Goal: Task Accomplishment & Management: Use online tool/utility

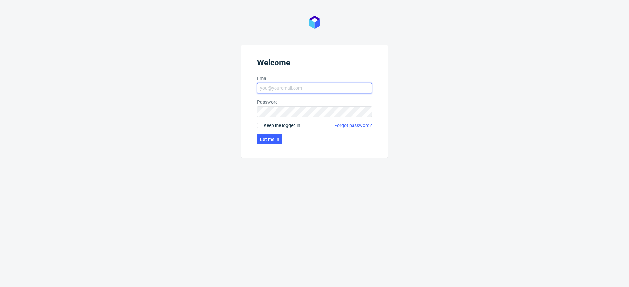
type input "[EMAIL_ADDRESS][DOMAIN_NAME]"
click at [283, 128] on span "Keep me logged in" at bounding box center [282, 125] width 37 height 7
click at [263, 128] on input "Keep me logged in" at bounding box center [259, 125] width 5 height 5
checkbox input "true"
click at [281, 139] on button "Let me in" at bounding box center [269, 139] width 25 height 10
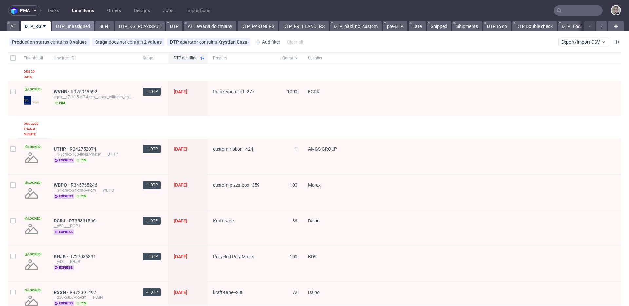
click at [69, 26] on link "DTP_unassigned" at bounding box center [73, 26] width 42 height 10
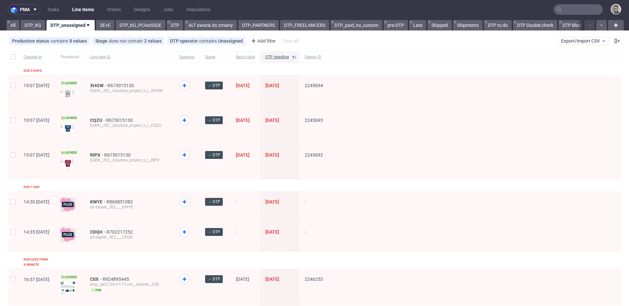
scroll to position [1, 0]
click at [123, 176] on div "RIPX R673015130 EGDK__f52__futurbox_project_s_l__RIPX" at bounding box center [129, 161] width 89 height 34
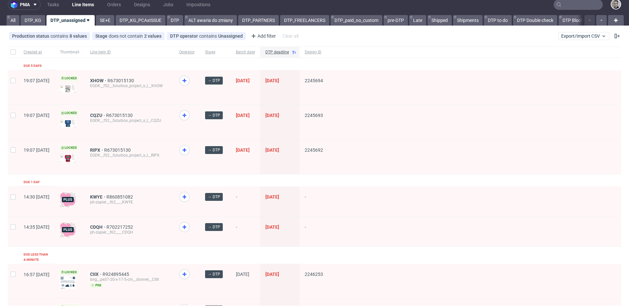
scroll to position [0, 0]
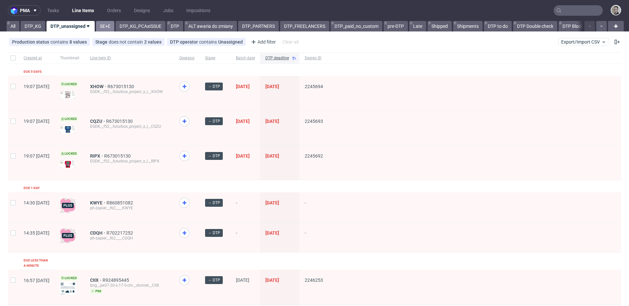
click at [102, 25] on link "SE+E" at bounding box center [105, 26] width 18 height 10
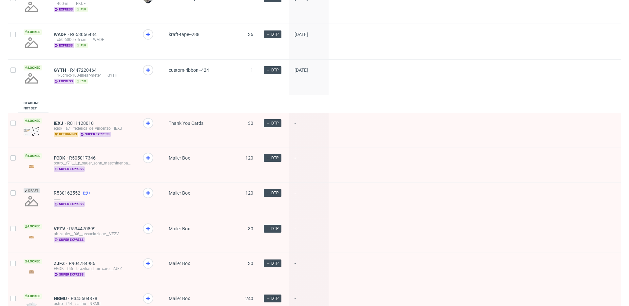
scroll to position [710, 0]
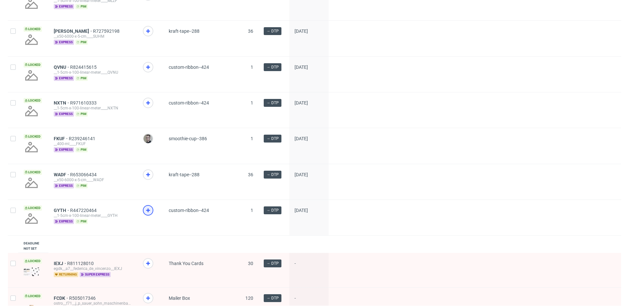
click at [152, 216] on div at bounding box center [148, 210] width 10 height 10
drag, startPoint x: 150, startPoint y: 180, endPoint x: 150, endPoint y: 150, distance: 29.2
click at [149, 180] on div at bounding box center [148, 175] width 10 height 10
click at [148, 107] on div at bounding box center [151, 109] width 26 height 35
click at [147, 118] on span at bounding box center [150, 109] width 15 height 22
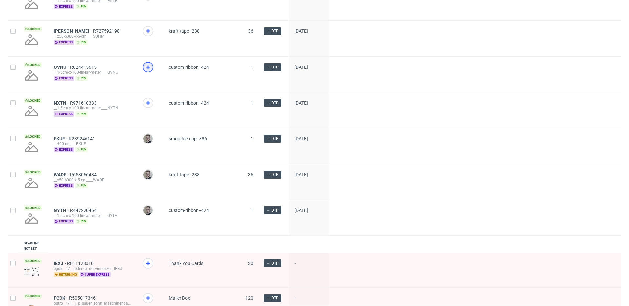
click at [151, 71] on icon at bounding box center [148, 67] width 8 height 8
click at [149, 107] on icon at bounding box center [148, 103] width 8 height 8
click at [145, 35] on icon at bounding box center [148, 31] width 8 height 8
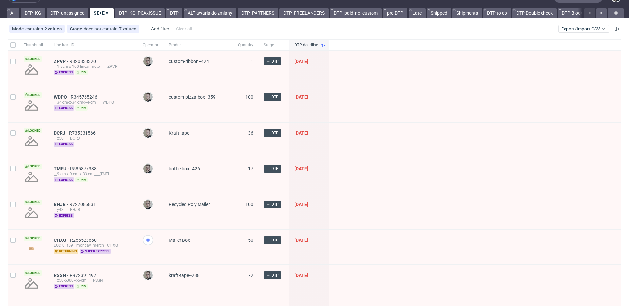
scroll to position [0, 0]
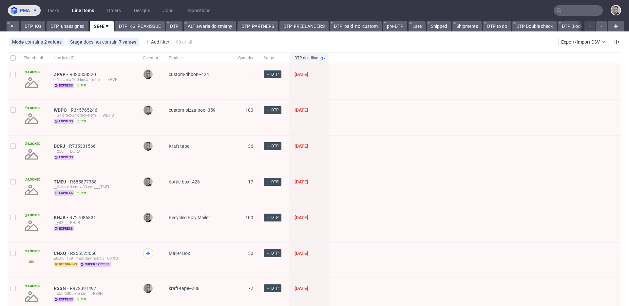
click at [38, 15] on button "pma" at bounding box center [24, 10] width 33 height 10
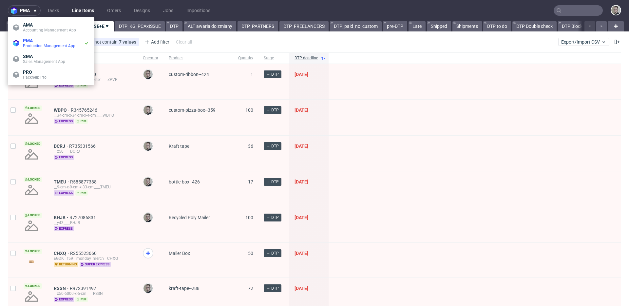
click at [200, 42] on div "Mode contains 2 values Superexpress, Express Stage does not contain 7 values Ca…" at bounding box center [314, 42] width 629 height 16
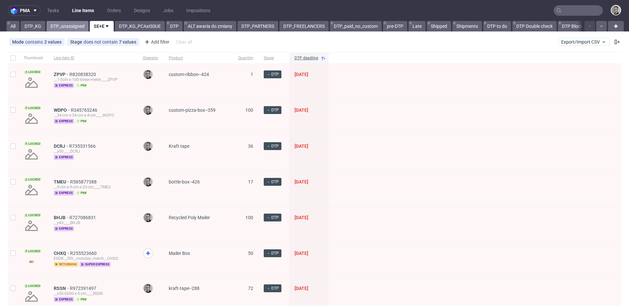
click at [70, 26] on link "DTP_unassigned" at bounding box center [68, 26] width 42 height 10
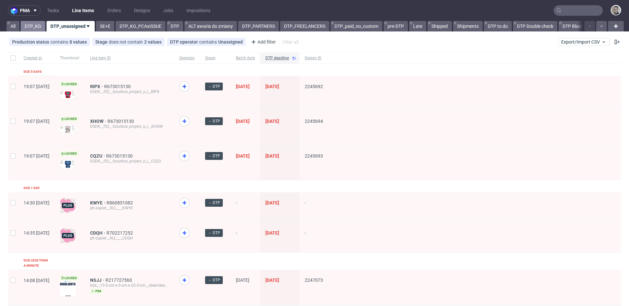
click at [34, 28] on link "DTP_KG" at bounding box center [33, 26] width 25 height 10
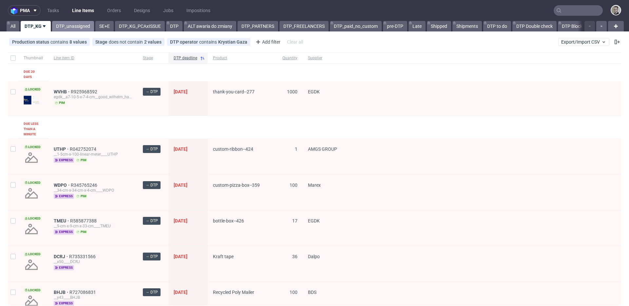
click at [75, 29] on link "DTP_unassigned" at bounding box center [73, 26] width 42 height 10
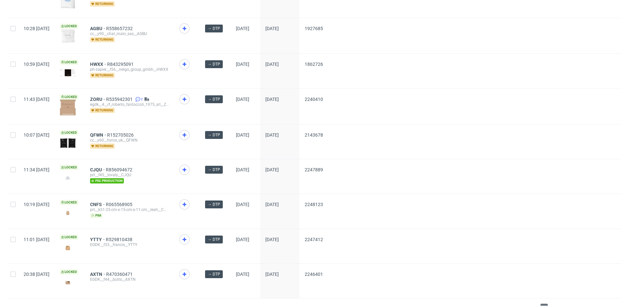
scroll to position [869, 0]
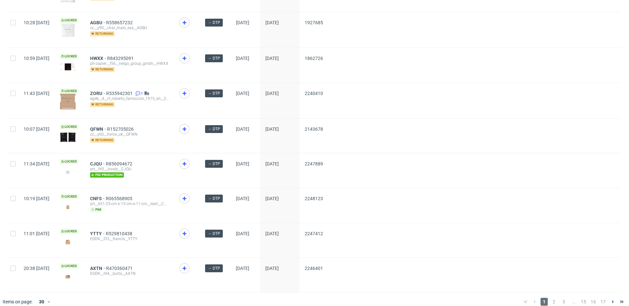
drag, startPoint x: 119, startPoint y: 84, endPoint x: 118, endPoint y: 81, distance: 3.4
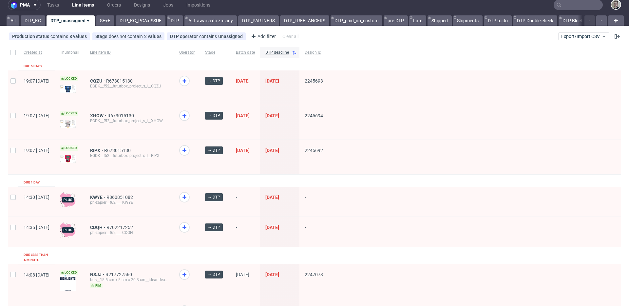
scroll to position [0, 0]
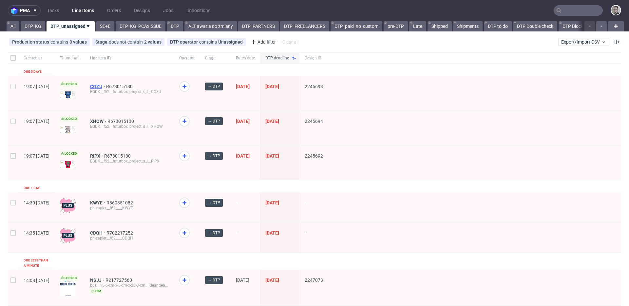
click at [106, 85] on span "CQZU" at bounding box center [98, 86] width 16 height 5
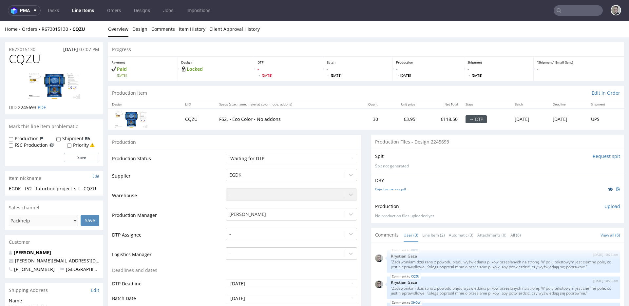
click at [608, 189] on icon at bounding box center [610, 189] width 5 height 5
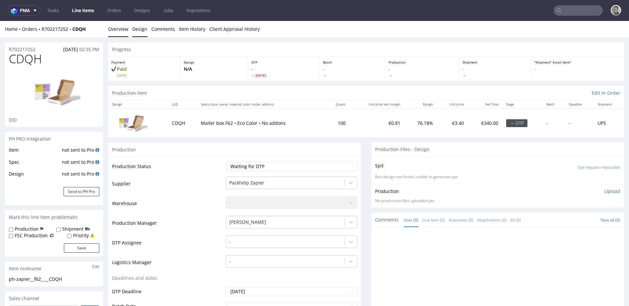
click at [138, 34] on link "Design" at bounding box center [139, 29] width 15 height 16
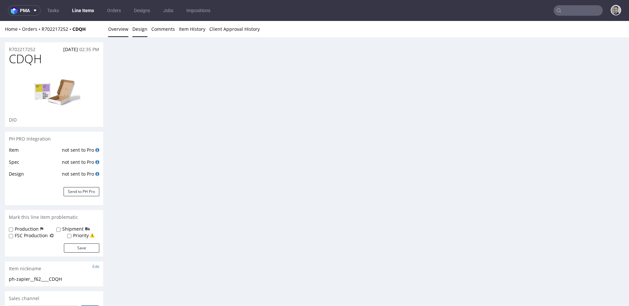
click at [122, 32] on link "Overview" at bounding box center [118, 29] width 20 height 16
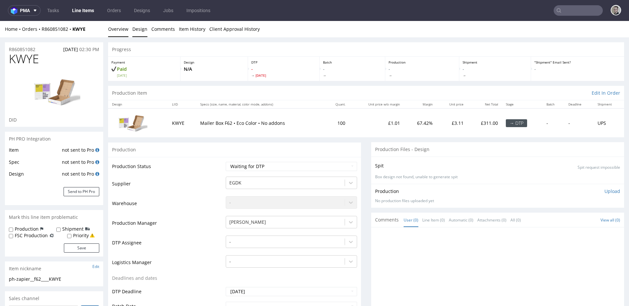
click at [135, 30] on link "Design" at bounding box center [139, 29] width 15 height 16
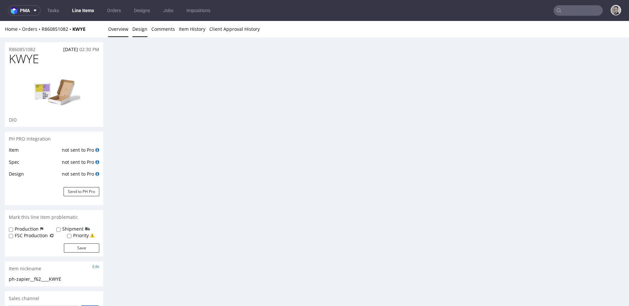
click at [111, 27] on link "Overview" at bounding box center [118, 29] width 20 height 16
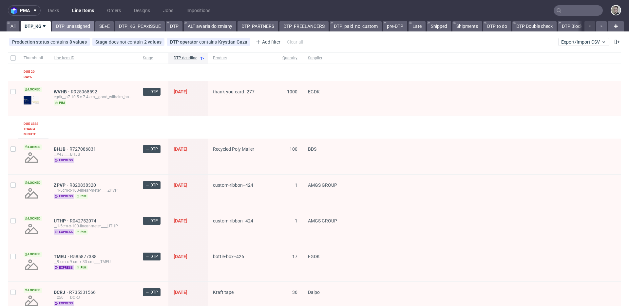
click at [67, 22] on link "DTP_unassigned" at bounding box center [73, 26] width 42 height 10
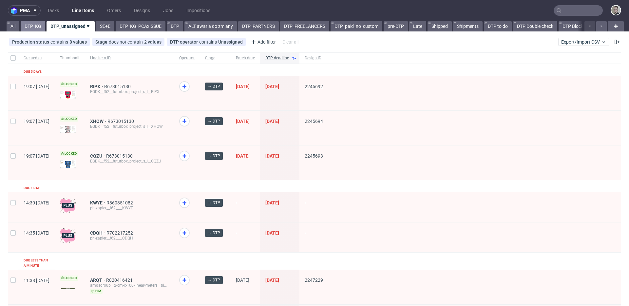
click at [36, 28] on link "DTP_KG" at bounding box center [33, 26] width 25 height 10
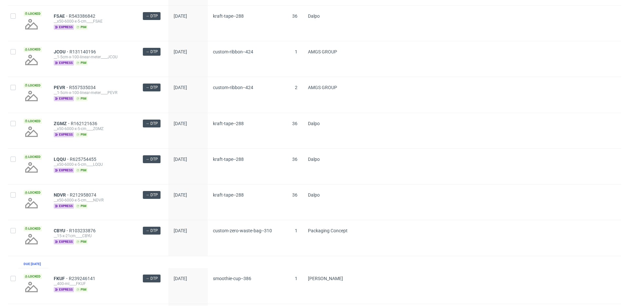
scroll to position [725, 0]
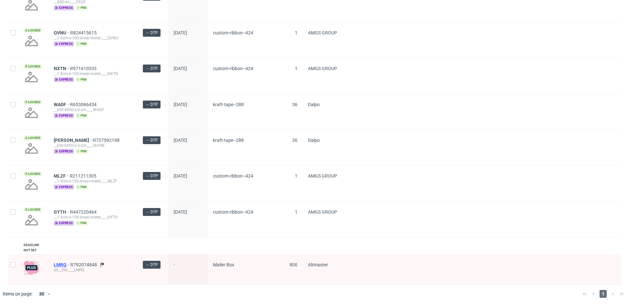
click at [60, 265] on span "LMRQ" at bounding box center [62, 264] width 17 height 5
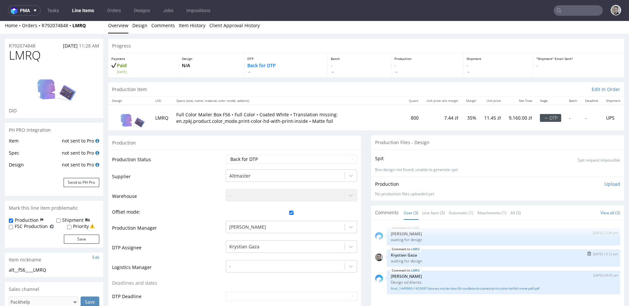
scroll to position [4, 0]
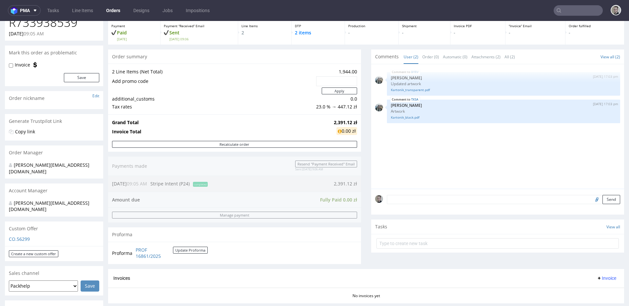
scroll to position [186, 0]
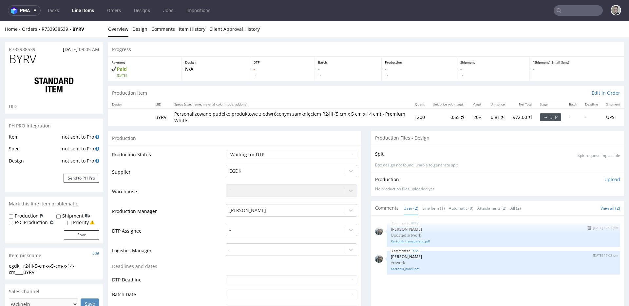
click at [417, 240] on link "Kartonik_transparent.pdf" at bounding box center [504, 241] width 226 height 5
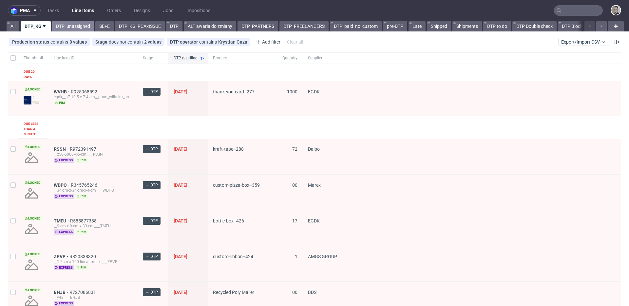
click at [78, 28] on link "DTP_unassigned" at bounding box center [73, 26] width 42 height 10
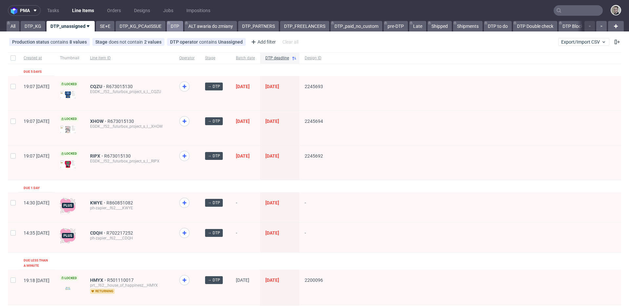
click at [176, 25] on link "DTP" at bounding box center [175, 26] width 16 height 10
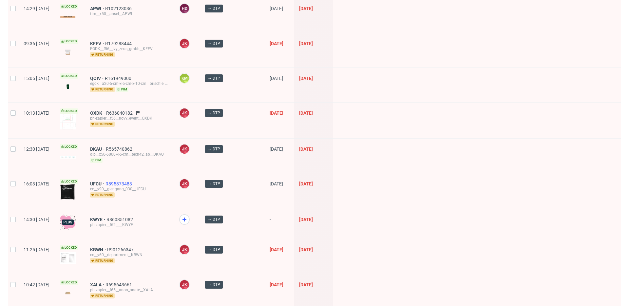
scroll to position [876, 0]
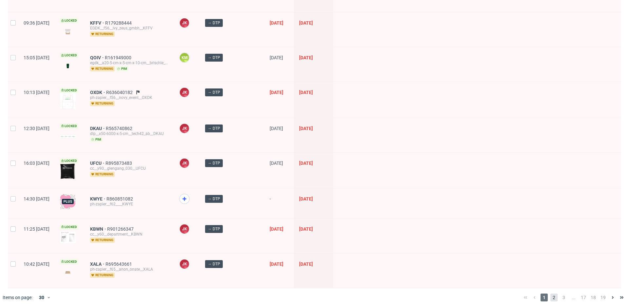
click at [551, 294] on span "2" at bounding box center [554, 298] width 7 height 8
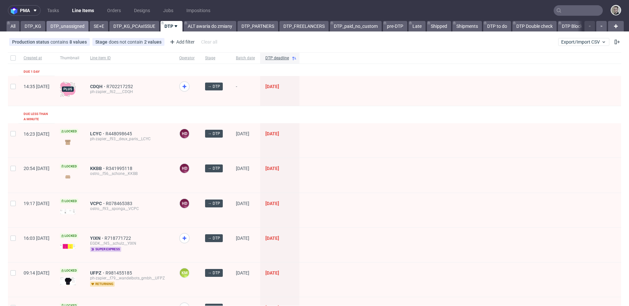
click at [61, 23] on link "DTP_unassigned" at bounding box center [68, 26] width 42 height 10
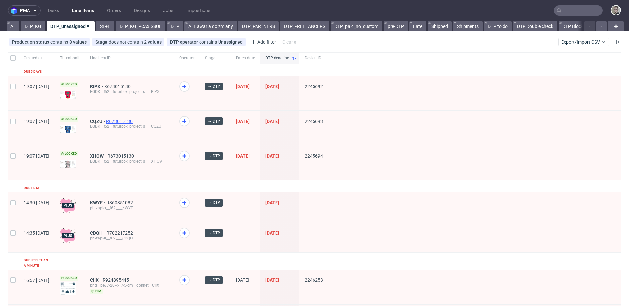
click at [132, 119] on span "R673015130" at bounding box center [120, 121] width 28 height 5
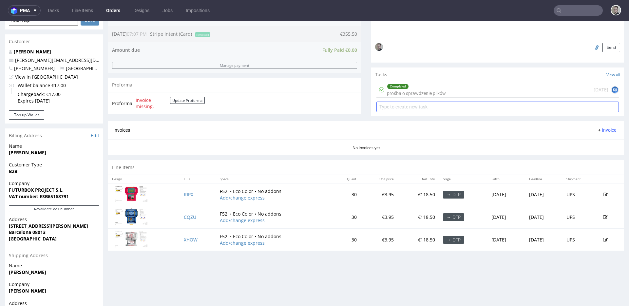
scroll to position [181, 0]
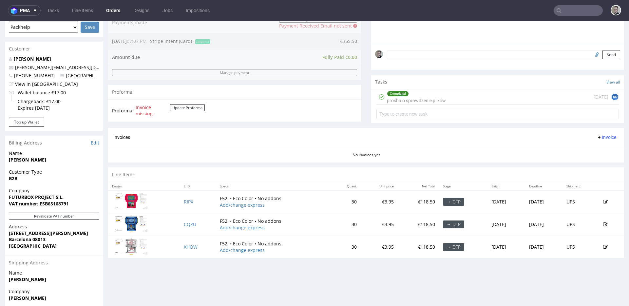
click at [478, 96] on div "Completed prośba o sprawdzenie plików 5 days ago KG" at bounding box center [498, 97] width 243 height 15
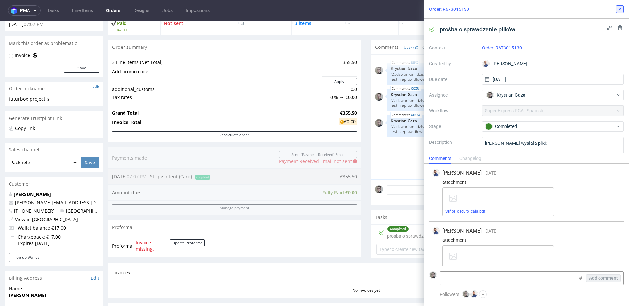
click at [622, 8] on icon at bounding box center [620, 9] width 5 height 5
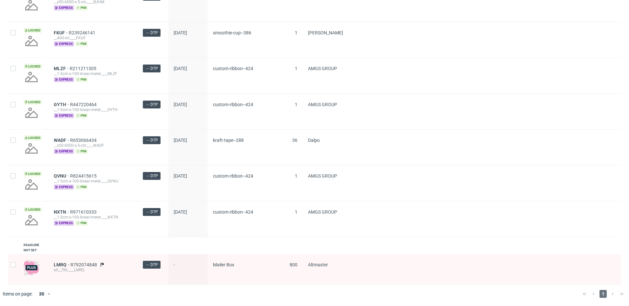
scroll to position [725, 0]
click at [59, 264] on span "LMRQ" at bounding box center [62, 264] width 17 height 5
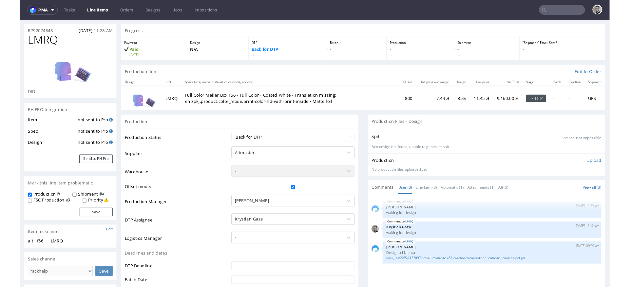
scroll to position [56, 0]
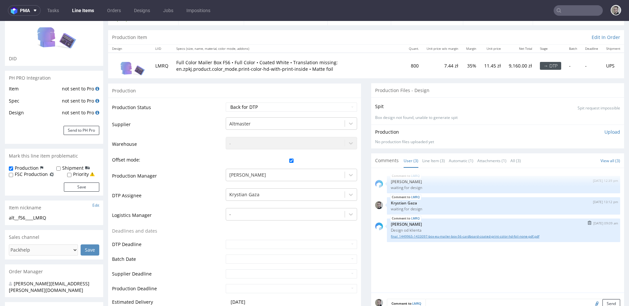
click at [453, 237] on link "final_1449965-1433097-box-eu-mailer-box-56-cardboard-coated-print-color-hd-foil…" at bounding box center [504, 236] width 226 height 5
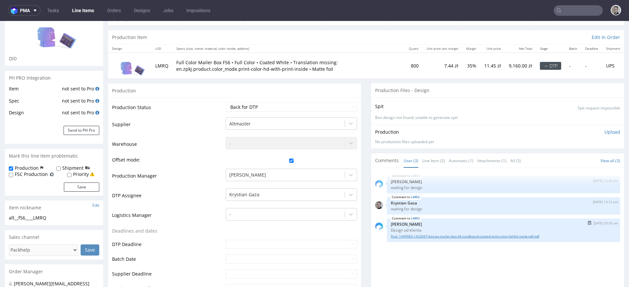
click at [455, 236] on link "final_1449965-1433097-box-eu-mailer-box-56-cardboard-coated-print-color-hd-foil…" at bounding box center [504, 236] width 226 height 5
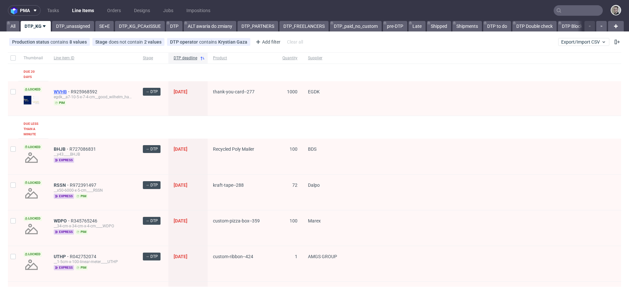
click at [64, 90] on span "WVHB" at bounding box center [62, 91] width 17 height 5
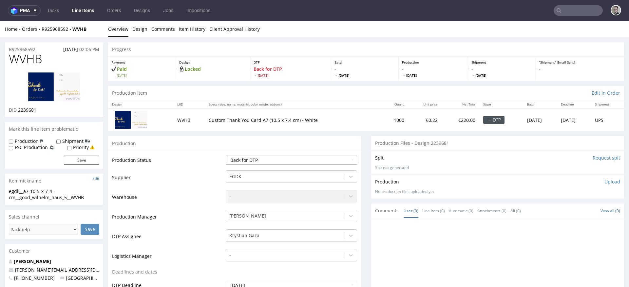
click at [254, 160] on select "Waiting for Artwork Waiting for Diecut Waiting for Mockup Waiting for DTP Waiti…" at bounding box center [291, 160] width 131 height 9
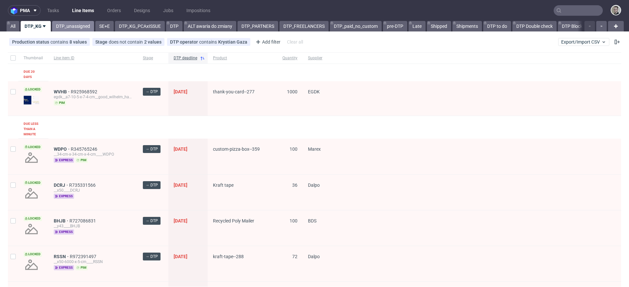
click at [77, 30] on link "DTP_unassigned" at bounding box center [73, 26] width 42 height 10
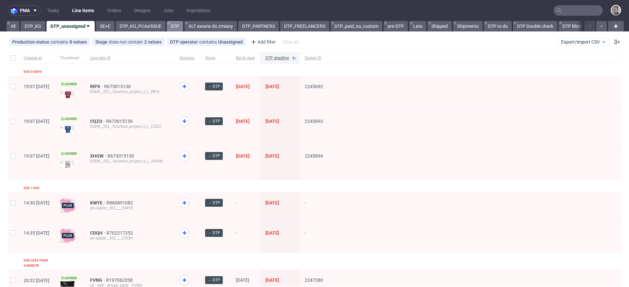
click at [178, 26] on link "DTP" at bounding box center [175, 26] width 16 height 10
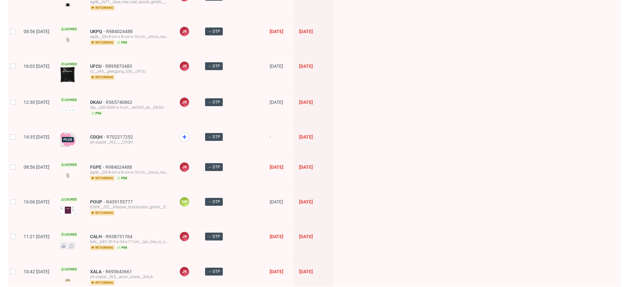
scroll to position [885, 0]
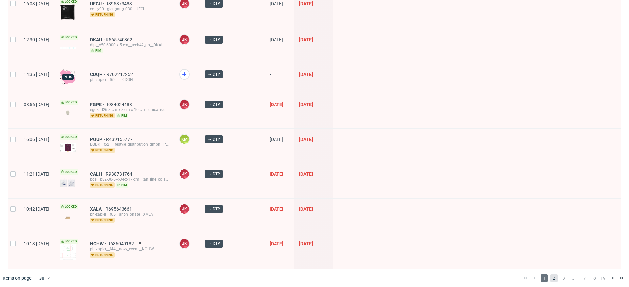
click at [552, 275] on span "2" at bounding box center [554, 278] width 7 height 8
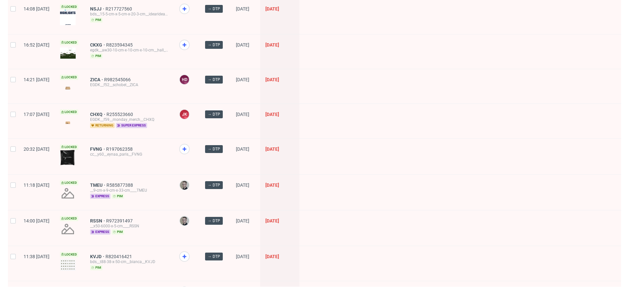
scroll to position [853, 0]
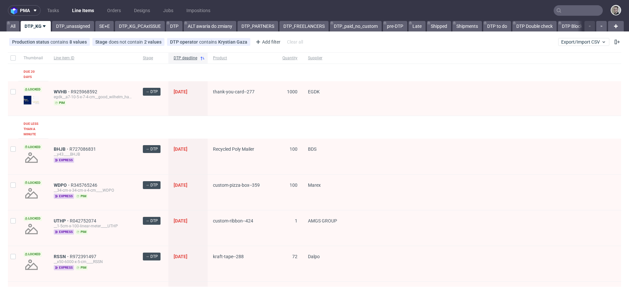
click at [11, 55] on div at bounding box center [13, 57] width 10 height 11
checkbox input "true"
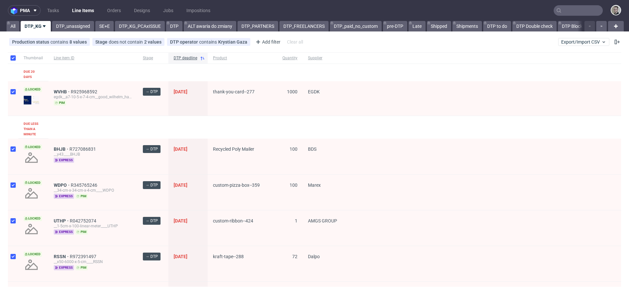
checkbox input "true"
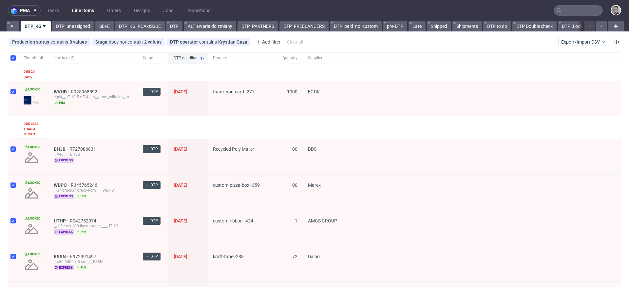
checkbox input "true"
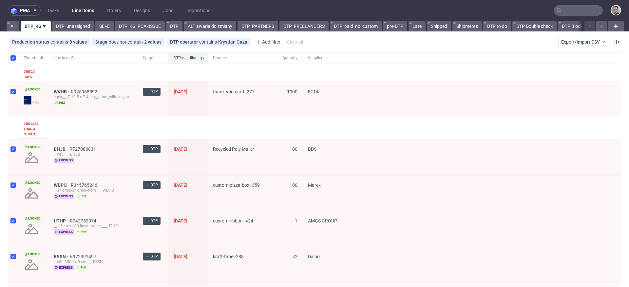
checkbox input "true"
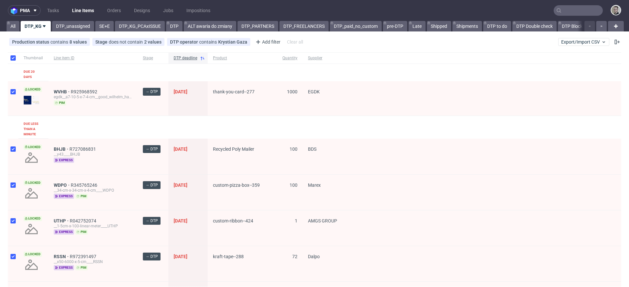
checkbox input "true"
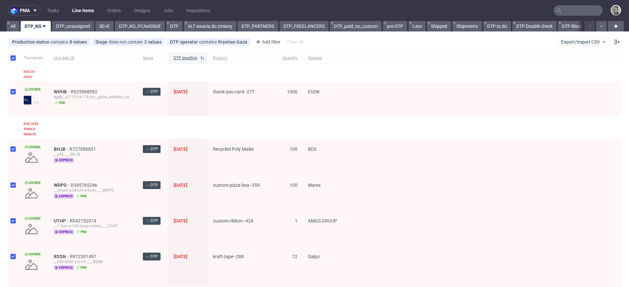
checkbox input "true"
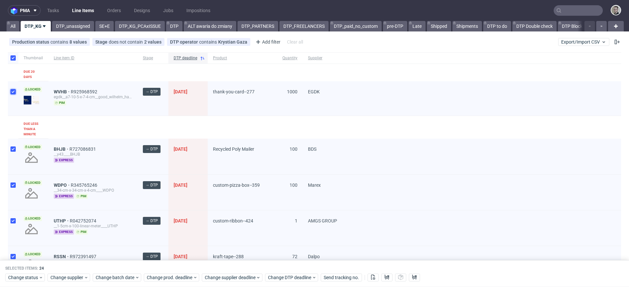
click at [12, 93] on input "checkbox" at bounding box center [12, 91] width 5 height 5
checkbox input "false"
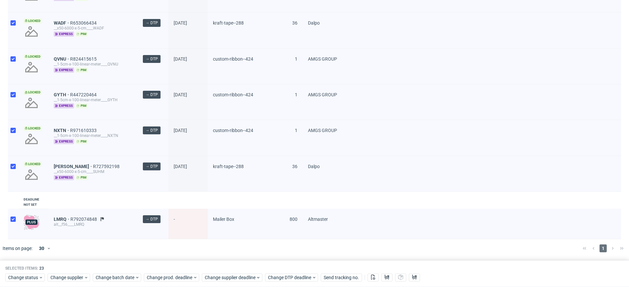
scroll to position [770, 0]
click at [12, 221] on input "checkbox" at bounding box center [12, 219] width 5 height 5
checkbox input "false"
click at [37, 277] on span "Change status" at bounding box center [23, 277] width 30 height 7
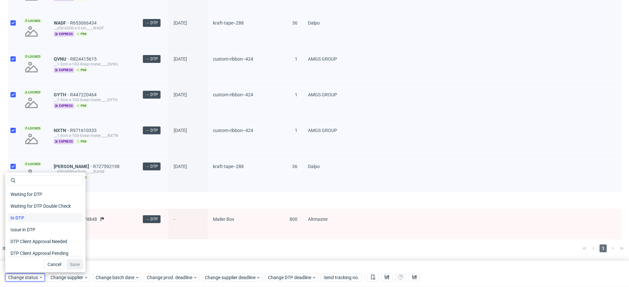
click at [39, 218] on div "In DTP" at bounding box center [45, 217] width 75 height 9
click at [71, 263] on span "Save" at bounding box center [75, 264] width 10 height 5
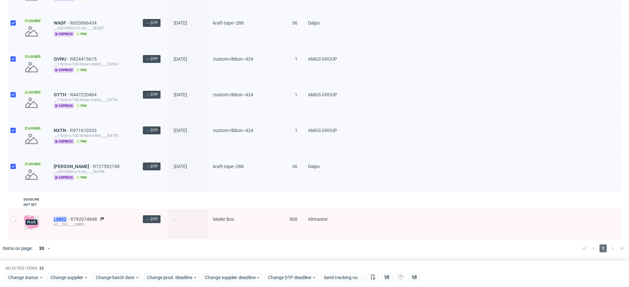
drag, startPoint x: 51, startPoint y: 218, endPoint x: 66, endPoint y: 219, distance: 14.8
click at [66, 219] on div "LMRQ R792074848 alt__f56____LMRQ" at bounding box center [93, 224] width 89 height 30
copy span "LMRQ"
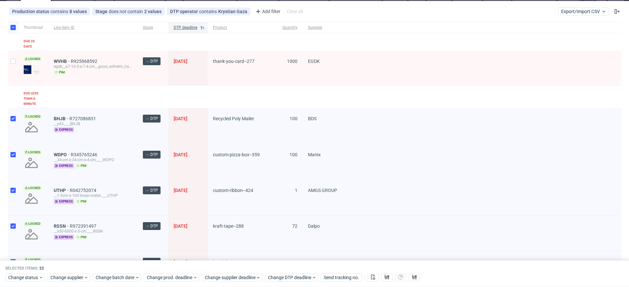
scroll to position [0, 0]
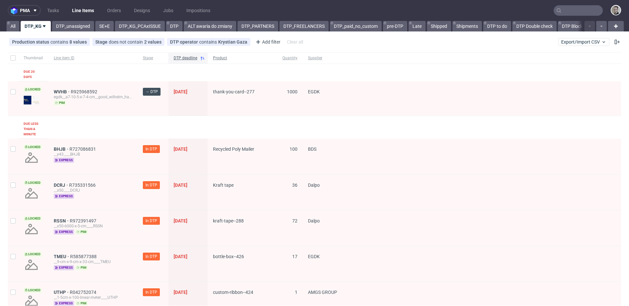
click at [222, 60] on span "Product" at bounding box center [242, 58] width 59 height 6
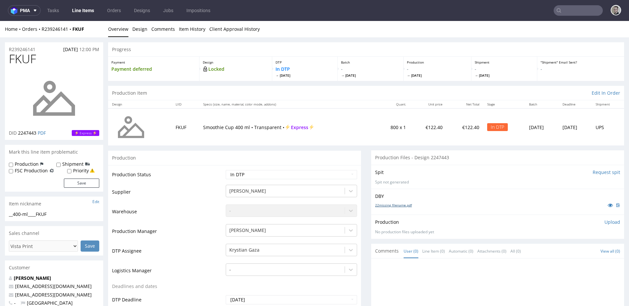
click at [392, 206] on link "22missing_filename.pdf" at bounding box center [393, 205] width 37 height 5
click at [136, 31] on link "Design" at bounding box center [139, 29] width 15 height 16
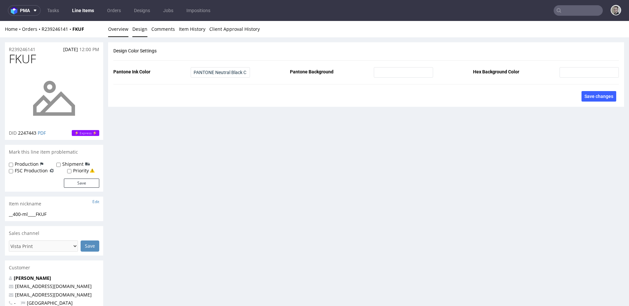
click at [116, 30] on link "Overview" at bounding box center [118, 29] width 20 height 16
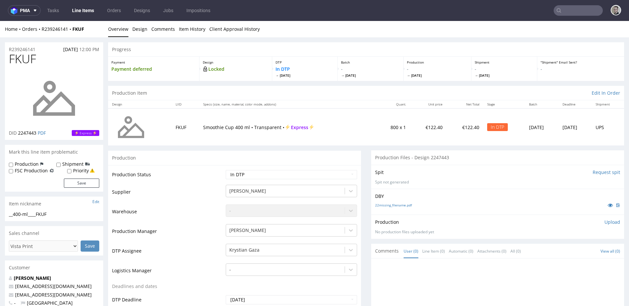
click at [24, 211] on div "__400-ml____FKUF" at bounding box center [54, 214] width 90 height 7
drag, startPoint x: 40, startPoint y: 48, endPoint x: 0, endPoint y: 47, distance: 40.0
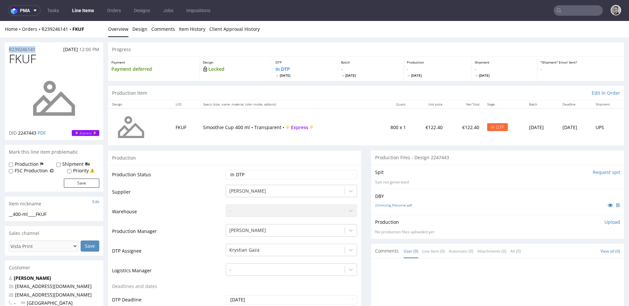
copy p "R239246141"
click at [598, 220] on div "Production Upload No production files uploaded yet Description (optional) Add f…" at bounding box center [497, 227] width 253 height 24
click at [605, 221] on p "Upload" at bounding box center [613, 222] width 16 height 7
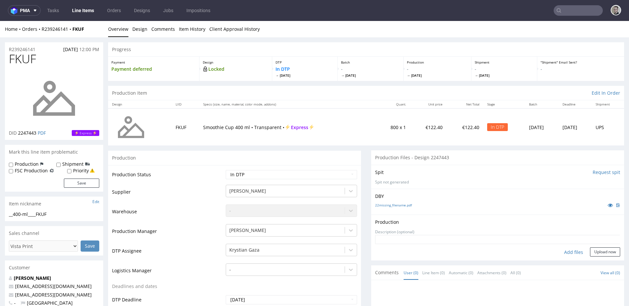
click at [567, 253] on div "Add files" at bounding box center [574, 253] width 33 height 10
type input "C:\fakepath\__400-ml____FKUF__d2247443__oR239246141__outside.pdf"
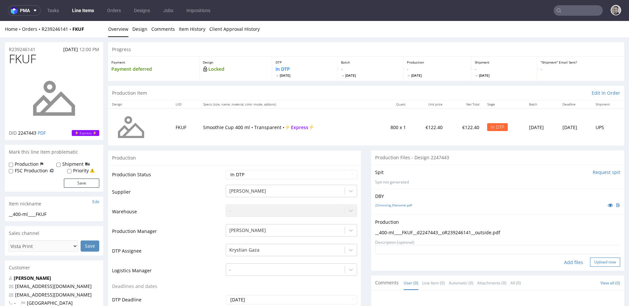
click at [600, 259] on button "Upload now" at bounding box center [605, 262] width 30 height 9
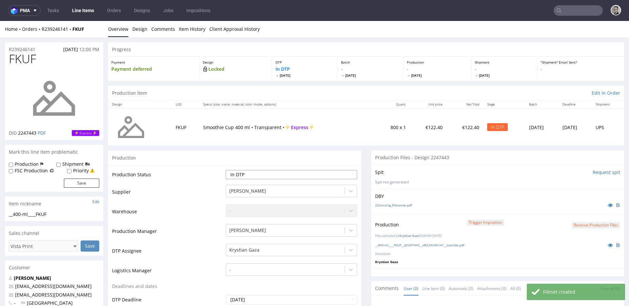
select select "dtp_production_ready"
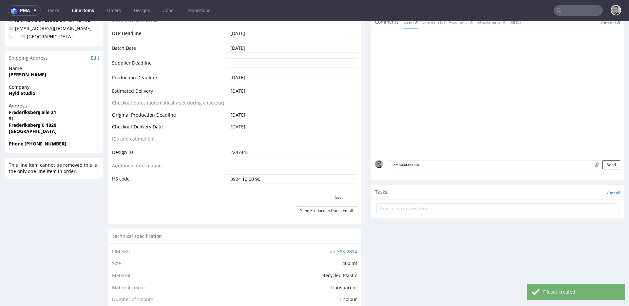
scroll to position [307, 0]
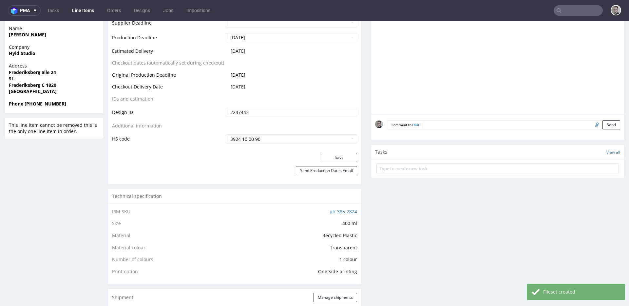
click at [345, 163] on div "Save" at bounding box center [234, 159] width 253 height 13
click at [348, 160] on button "Save" at bounding box center [339, 157] width 35 height 9
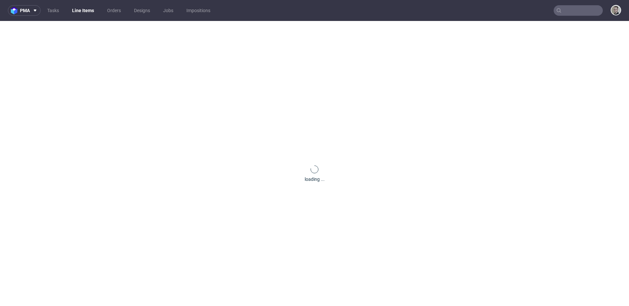
scroll to position [0, 0]
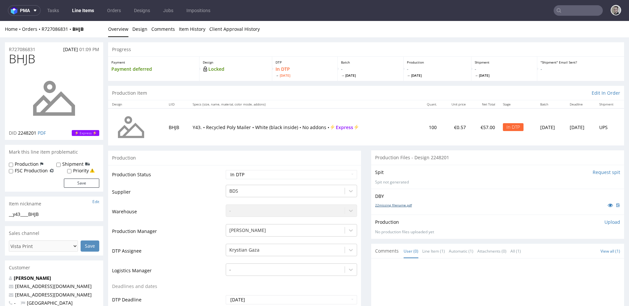
click at [385, 205] on link "22missing_filename.pdf" at bounding box center [393, 205] width 37 height 5
click at [138, 30] on link "Design" at bounding box center [139, 29] width 15 height 16
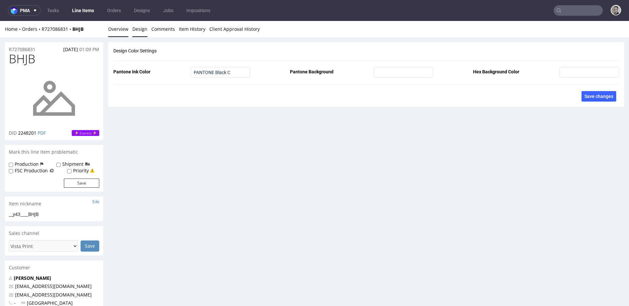
click at [112, 29] on link "Overview" at bounding box center [118, 29] width 20 height 16
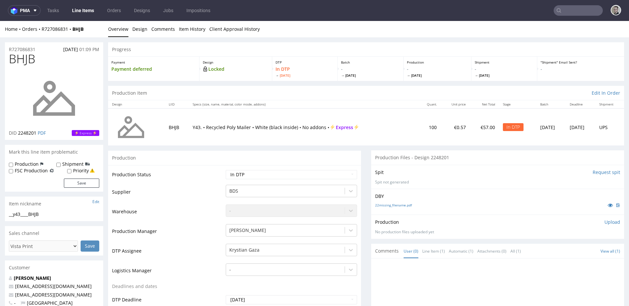
click at [30, 210] on div "Item nickname Edit" at bounding box center [54, 204] width 98 height 14
drag, startPoint x: 30, startPoint y: 210, endPoint x: 30, endPoint y: 218, distance: 7.6
click at [30, 210] on div "Item nickname Edit" at bounding box center [54, 204] width 98 height 14
click at [31, 218] on div "__y43____BHJB __y43 ____BHJB Update" at bounding box center [54, 216] width 98 height 10
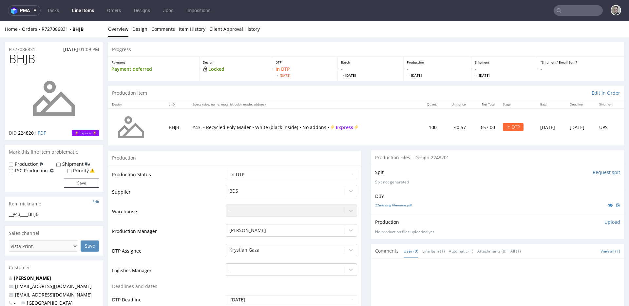
click at [31, 215] on div "__y43____BHJB" at bounding box center [54, 214] width 90 height 7
copy div "__y43____BHJB"
drag, startPoint x: 41, startPoint y: 47, endPoint x: 0, endPoint y: 50, distance: 40.8
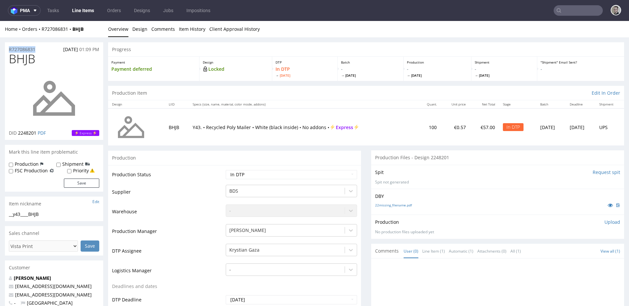
copy p "R727086831"
drag, startPoint x: 602, startPoint y: 223, endPoint x: 595, endPoint y: 227, distance: 7.6
click at [605, 223] on p "Upload" at bounding box center [613, 222] width 16 height 7
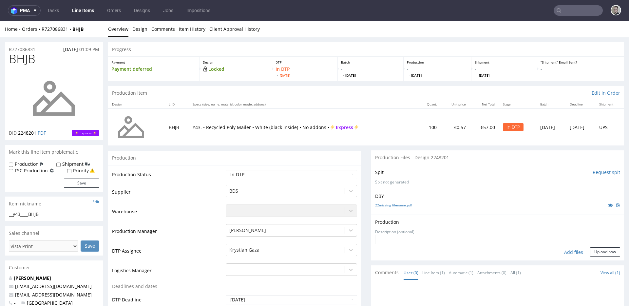
click at [565, 250] on div "Add files" at bounding box center [574, 253] width 33 height 10
type input "C:\fakepath\__y43____BHJB__d2248201__oR727086831__outside.pdf"
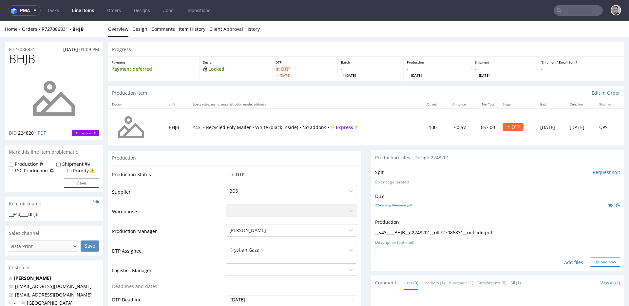
click at [590, 262] on button "Upload now" at bounding box center [605, 262] width 30 height 9
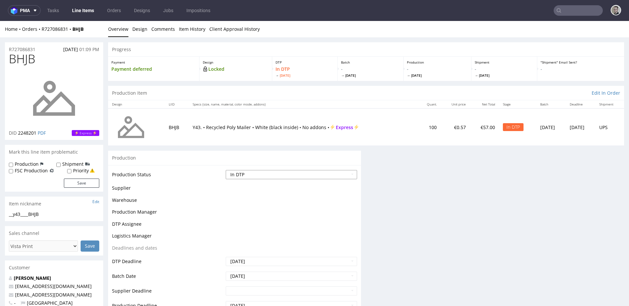
click at [294, 177] on select "Waiting for Artwork Waiting for Diecut Waiting for Mockup Waiting for DTP Waiti…" at bounding box center [291, 174] width 131 height 9
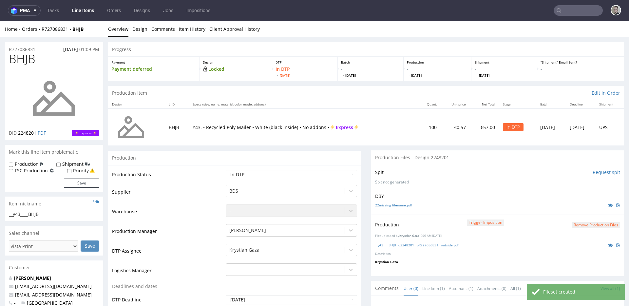
select select "dtp_production_ready"
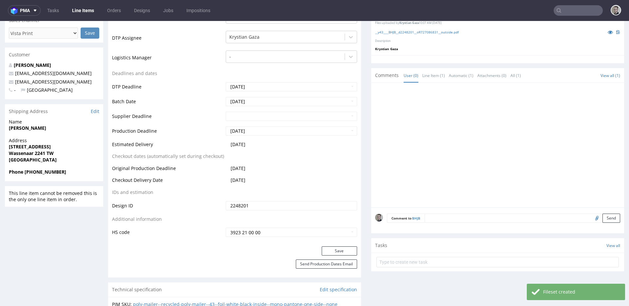
click at [339, 259] on div "Save" at bounding box center [234, 253] width 253 height 13
click at [340, 253] on button "Save" at bounding box center [339, 251] width 35 height 9
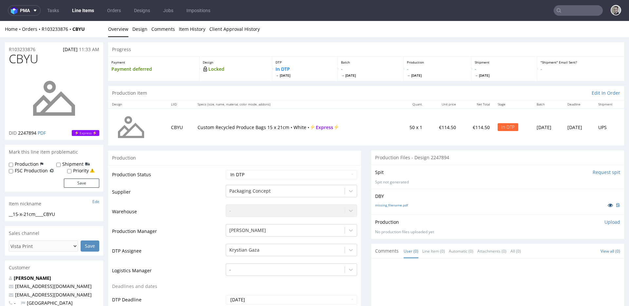
click at [608, 205] on icon at bounding box center [610, 205] width 5 height 5
click at [28, 215] on div "__15-x-21cm____CBYU" at bounding box center [54, 214] width 90 height 7
click at [27, 215] on div "__15-x-21cm____CBYU" at bounding box center [54, 214] width 90 height 7
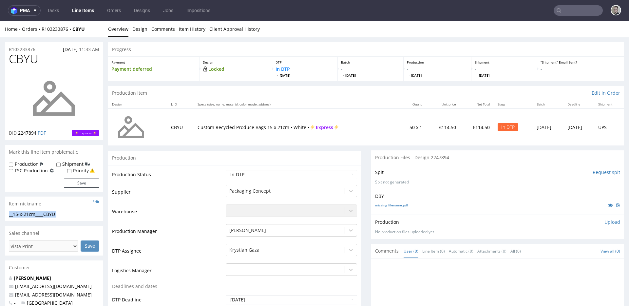
click at [27, 215] on div "__15-x-21cm____CBYU" at bounding box center [54, 214] width 90 height 7
click at [28, 215] on div "__15-x-21cm____CBYU" at bounding box center [54, 214] width 90 height 7
drag, startPoint x: 42, startPoint y: 47, endPoint x: 0, endPoint y: 46, distance: 42.0
copy p "R103233876"
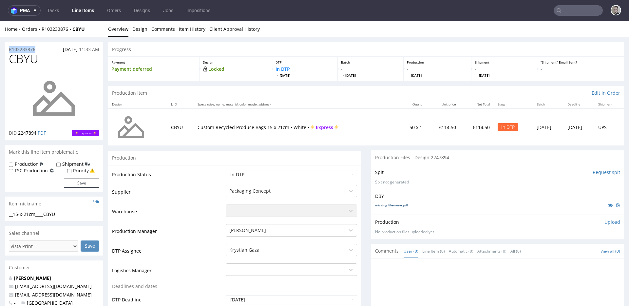
click at [395, 203] on link "missing_filename.pdf" at bounding box center [391, 205] width 33 height 5
drag, startPoint x: 605, startPoint y: 223, endPoint x: 603, endPoint y: 226, distance: 4.2
click at [605, 223] on p "Upload" at bounding box center [613, 222] width 16 height 7
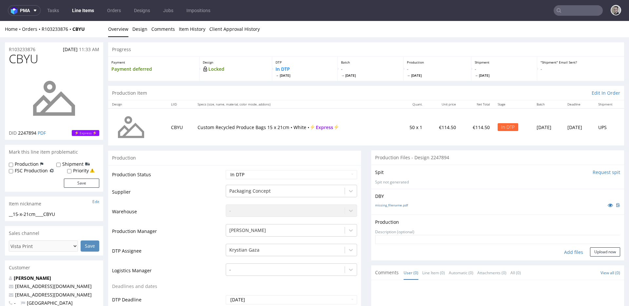
click at [571, 250] on div "Add files" at bounding box center [574, 253] width 33 height 10
type input "C:\fakepath\__15-x-21cm____CBYU__d2247894__oR103233876__outside.pdf"
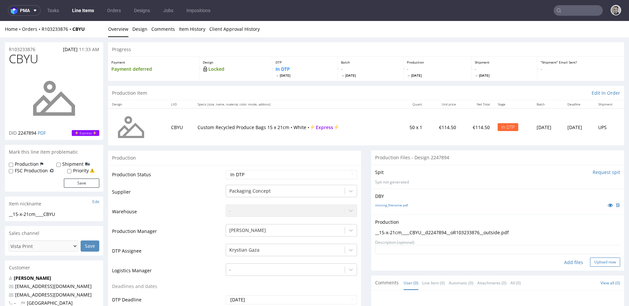
click at [607, 264] on button "Upload now" at bounding box center [605, 262] width 30 height 9
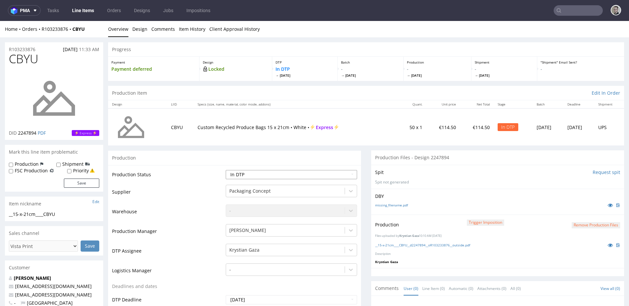
click at [273, 174] on select "Waiting for Artwork Waiting for Diecut Waiting for Mockup Waiting for DTP Waiti…" at bounding box center [291, 174] width 131 height 9
select select "dtp_production_ready"
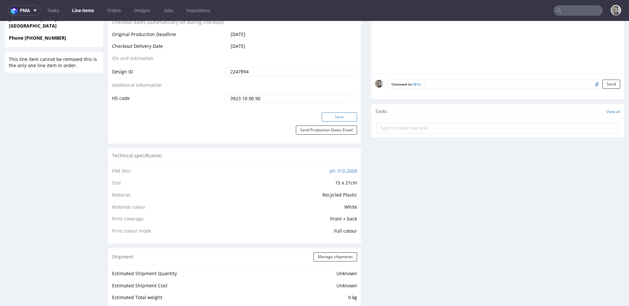
click at [342, 116] on button "Save" at bounding box center [339, 116] width 35 height 9
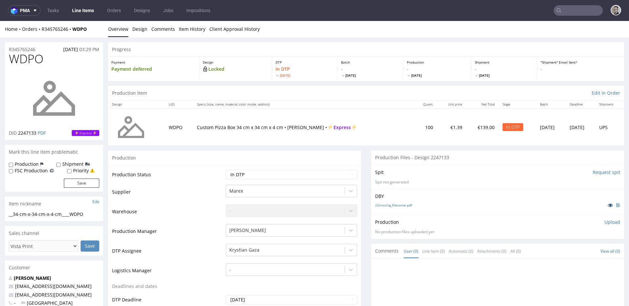
click at [608, 206] on icon at bounding box center [610, 205] width 5 height 5
click at [389, 204] on link "22missing_filename.pdf" at bounding box center [393, 205] width 37 height 5
click at [64, 215] on div "__34-cm-x-34-cm-x-4-cm____WDPO" at bounding box center [54, 214] width 90 height 7
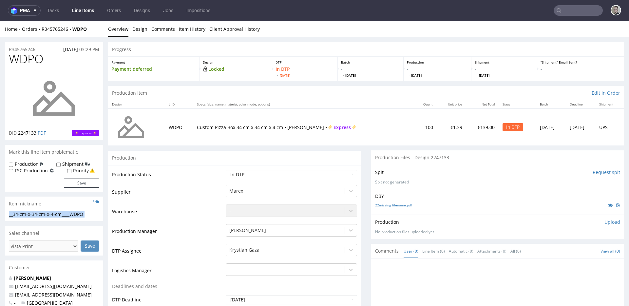
copy div "__34-cm-x-34-cm-x-4-cm____WDPO Update"
drag, startPoint x: 43, startPoint y: 50, endPoint x: 0, endPoint y: 47, distance: 43.0
copy p "R345765246"
click at [605, 219] on p "Upload" at bounding box center [613, 222] width 16 height 7
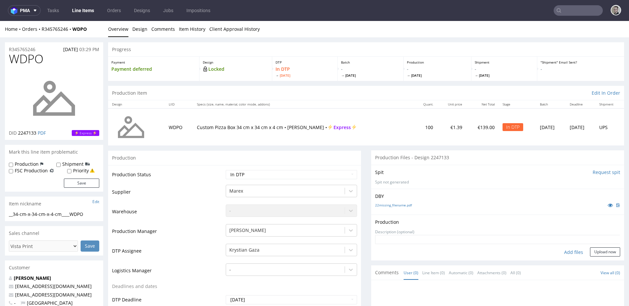
click at [69, 215] on div "__34-cm-x-34-cm-x-4-cm____WDPO" at bounding box center [54, 214] width 90 height 7
click at [70, 215] on div "__34-cm-x-34-cm-x-4-cm____WDPO" at bounding box center [54, 214] width 90 height 7
copy div "__34-cm-x-34-cm-x-4-cm____WDPO Update"
click at [570, 252] on div "Add files" at bounding box center [574, 253] width 33 height 10
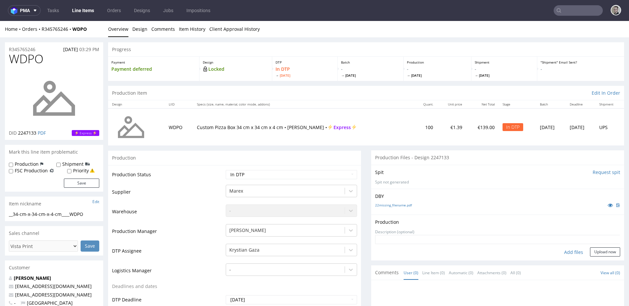
type input "C:\fakepath\__34-cm-x-34-cm-x-4-cm____WDPO__d2247133__oR345765246__outside.pdf"
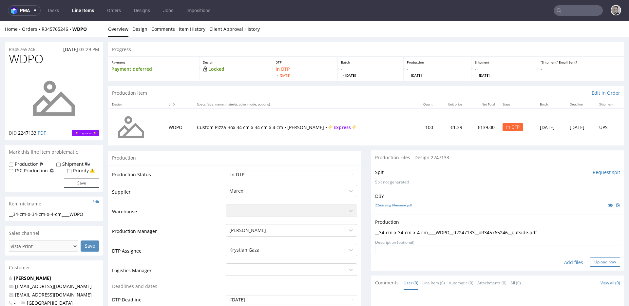
click at [590, 261] on button "Upload now" at bounding box center [605, 262] width 30 height 9
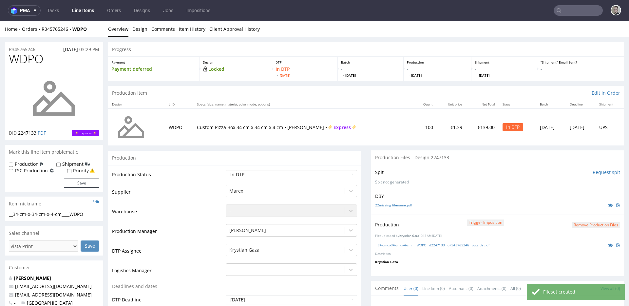
select select "dtp_production_ready"
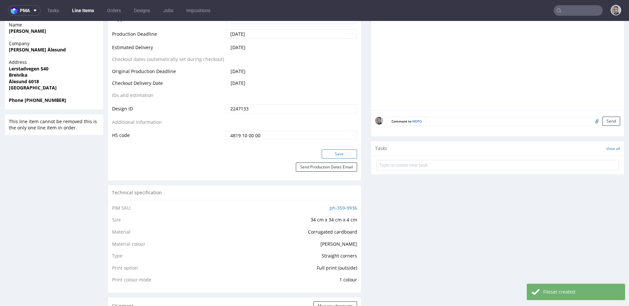
click at [342, 153] on button "Save" at bounding box center [339, 154] width 35 height 9
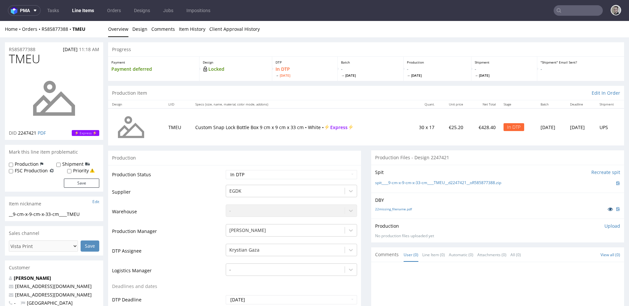
click at [608, 209] on icon at bounding box center [610, 209] width 5 height 5
click at [396, 181] on link "spit____9-cm-x-9-cm-x-33-cm____TMEU__d2247421__oR585877388.zip" at bounding box center [438, 183] width 126 height 6
click at [396, 208] on link "22missing_filename.pdf" at bounding box center [393, 209] width 37 height 5
click at [608, 227] on p "Upload" at bounding box center [613, 226] width 16 height 7
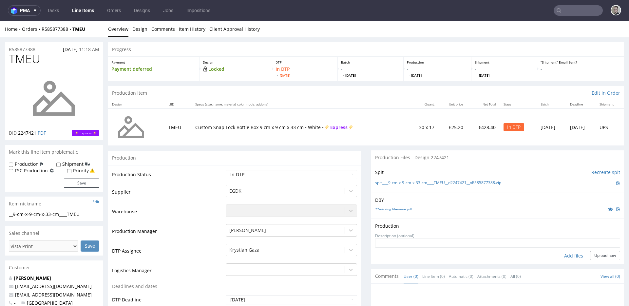
click at [568, 255] on div "Add files" at bounding box center [574, 256] width 33 height 10
type input "C:\fakepath\__9-cm-x-9-cm-x-33-cm____TMEU__d2247421__oR585877388__latest__outsi…"
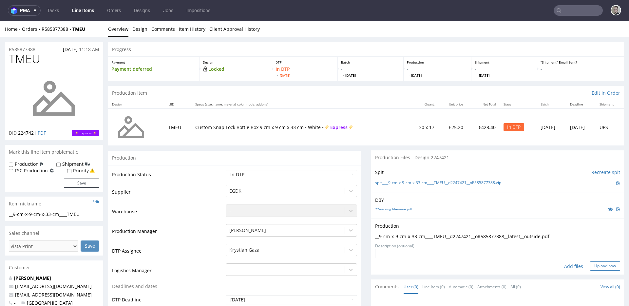
click at [596, 266] on button "Upload now" at bounding box center [605, 266] width 30 height 9
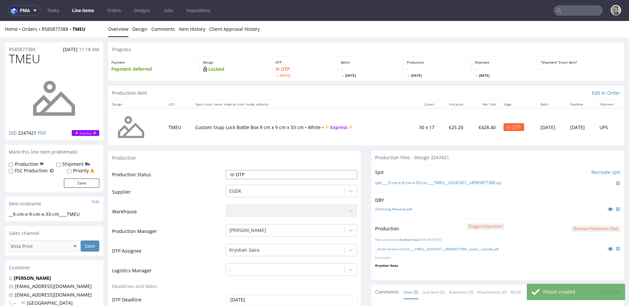
click at [292, 171] on select "Waiting for Artwork Waiting for Diecut Waiting for Mockup Waiting for DTP Waiti…" at bounding box center [291, 174] width 131 height 9
select select "dtp_production_ready"
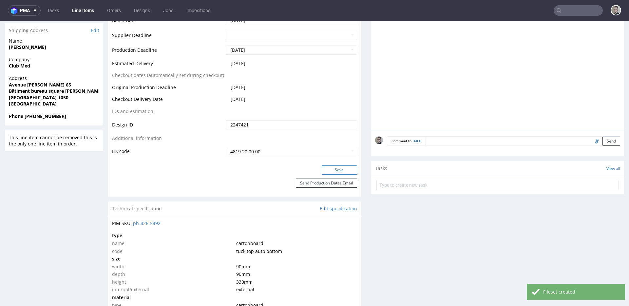
click at [343, 169] on button "Save" at bounding box center [339, 170] width 35 height 9
